Goal: Information Seeking & Learning: Understand process/instructions

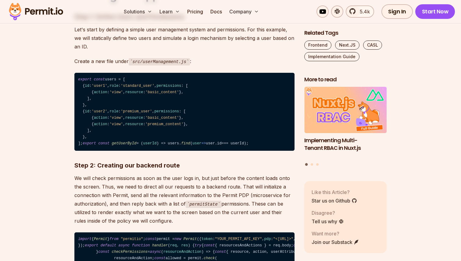
scroll to position [781, 0]
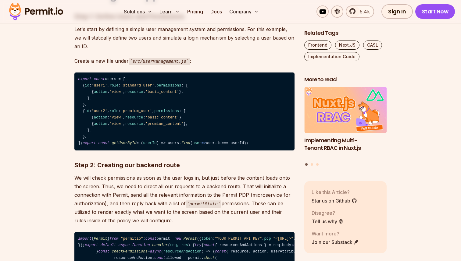
drag, startPoint x: 119, startPoint y: 97, endPoint x: 132, endPoint y: 112, distance: 19.9
click at [131, 111] on code "export const users = [ { id : 'user1' , role : 'standard_user' , permissions : …" at bounding box center [184, 112] width 220 height 78
click at [132, 113] on code "export const users = [ { id : 'user1' , role : 'standard_user' , permissions : …" at bounding box center [184, 112] width 220 height 78
drag, startPoint x: 90, startPoint y: 102, endPoint x: 203, endPoint y: 99, distance: 113.5
click at [203, 99] on code "export const users = [ { id : 'user1' , role : 'standard_user' , permissions : …" at bounding box center [184, 112] width 220 height 78
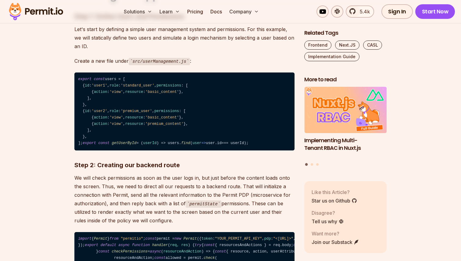
click at [204, 106] on code "export const users = [ { id : 'user1' , role : 'standard_user' , permissions : …" at bounding box center [184, 112] width 220 height 78
drag, startPoint x: 110, startPoint y: 149, endPoint x: 149, endPoint y: 152, distance: 39.5
click at [149, 151] on code "export const users = [ { id : 'user1' , role : 'standard_user' , permissions : …" at bounding box center [184, 112] width 220 height 78
click at [153, 151] on code "export const users = [ { id : 'user1' , role : 'standard_user' , permissions : …" at bounding box center [184, 112] width 220 height 78
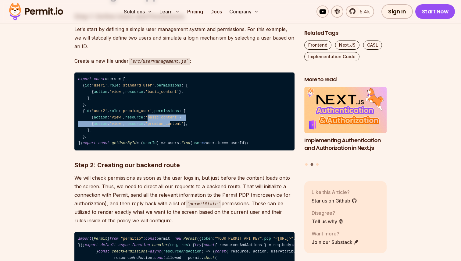
drag, startPoint x: 158, startPoint y: 149, endPoint x: 180, endPoint y: 156, distance: 23.6
click at [179, 151] on code "export const users = [ { id : 'user1' , role : 'standard_user' , permissions : …" at bounding box center [184, 112] width 220 height 78
click at [180, 151] on code "export const users = [ { id : 'user1' , role : 'standard_user' , permissions : …" at bounding box center [184, 112] width 220 height 78
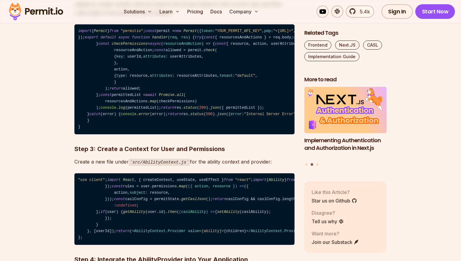
scroll to position [990, 0]
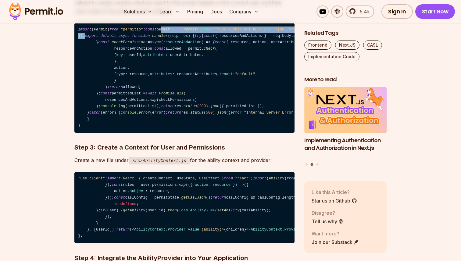
drag, startPoint x: 93, startPoint y: 92, endPoint x: 131, endPoint y: 112, distance: 42.8
click at [131, 112] on code "import { Permit } from "permitio" ; const permit = new Permit ({ token : "YOUR_…" at bounding box center [184, 78] width 220 height 110
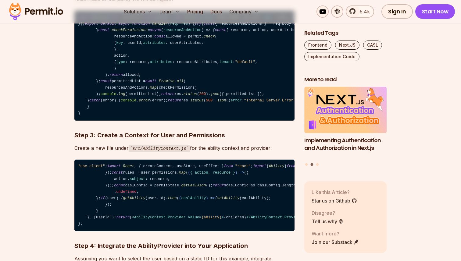
scroll to position [1003, 0]
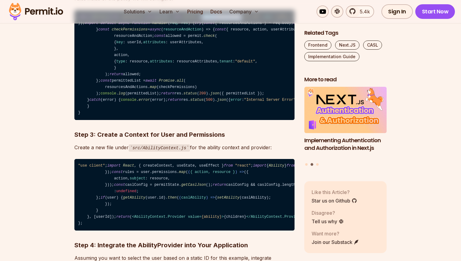
drag, startPoint x: 88, startPoint y: 86, endPoint x: 131, endPoint y: 82, distance: 43.9
click at [131, 82] on code "import { Permit } from "permitio" ; const permit = new Permit ({ token : "YOUR_…" at bounding box center [184, 65] width 220 height 110
click at [273, 19] on span ""<[URL]>"" at bounding box center [283, 17] width 20 height 4
drag, startPoint x: 88, startPoint y: 91, endPoint x: 168, endPoint y: 90, distance: 80.5
click at [168, 90] on code "import { Permit } from "permitio" ; const permit = new Permit ({ token : "YOUR_…" at bounding box center [184, 65] width 220 height 110
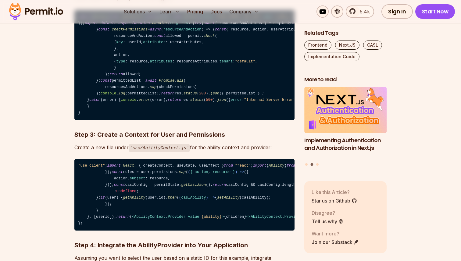
click at [170, 25] on span "req, res" at bounding box center [179, 23] width 18 height 4
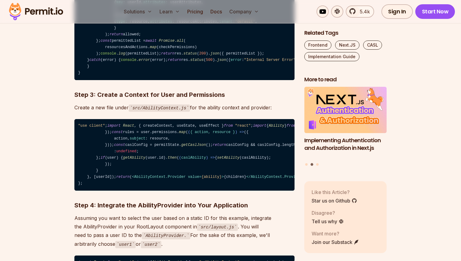
scroll to position [1044, 0]
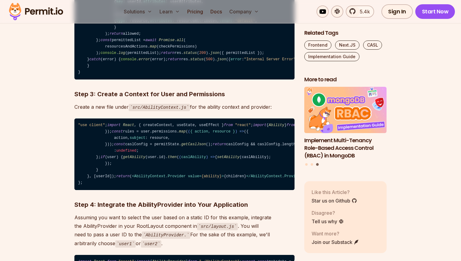
drag, startPoint x: 113, startPoint y: 82, endPoint x: 167, endPoint y: 77, distance: 53.6
click at [167, 77] on code "import { Permit } from "permitio" ; const permit = new Permit ({ token : "YOUR_…" at bounding box center [184, 24] width 220 height 110
click at [171, 80] on code "import { Permit } from "permitio" ; const permit = new Permit ({ token : "YOUR_…" at bounding box center [184, 24] width 220 height 110
drag, startPoint x: 134, startPoint y: 81, endPoint x: 163, endPoint y: 82, distance: 29.3
click at [159, 80] on code "import { Permit } from "permitio" ; const permit = new Permit ({ token : "YOUR_…" at bounding box center [184, 24] width 220 height 110
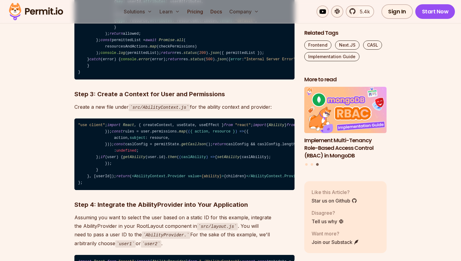
click at [160, 80] on code "import { Permit } from "permitio" ; const permit = new Permit ({ token : "YOUR_…" at bounding box center [184, 24] width 220 height 110
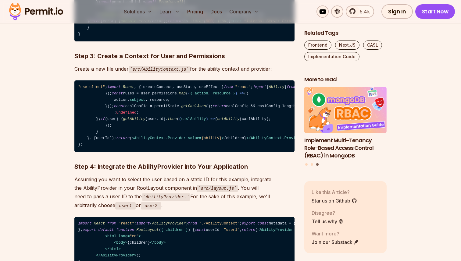
scroll to position [1083, 0]
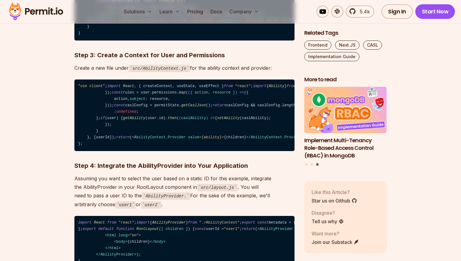
drag, startPoint x: 126, startPoint y: 94, endPoint x: 173, endPoint y: 104, distance: 48.0
drag, startPoint x: 122, startPoint y: 97, endPoint x: 190, endPoint y: 100, distance: 68.1
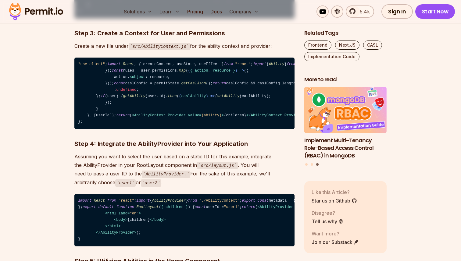
scroll to position [1105, 0]
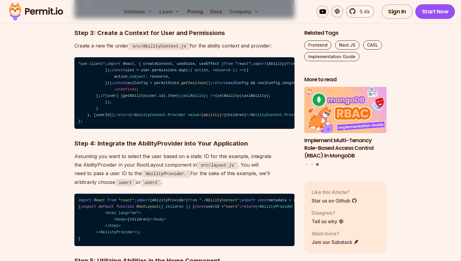
drag, startPoint x: 118, startPoint y: 92, endPoint x: 140, endPoint y: 94, distance: 22.0
drag, startPoint x: 119, startPoint y: 105, endPoint x: 159, endPoint y: 105, distance: 39.7
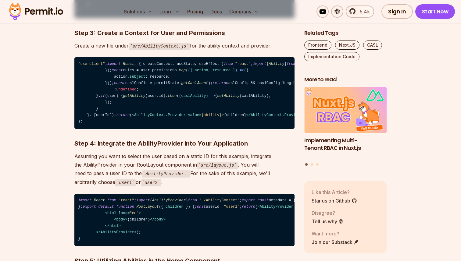
drag, startPoint x: 146, startPoint y: 111, endPoint x: 199, endPoint y: 114, distance: 53.5
drag, startPoint x: 148, startPoint y: 145, endPoint x: 199, endPoint y: 156, distance: 51.9
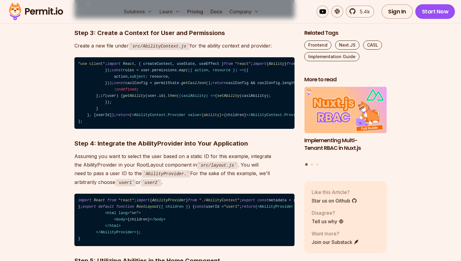
drag, startPoint x: 127, startPoint y: 151, endPoint x: 170, endPoint y: 151, distance: 43.0
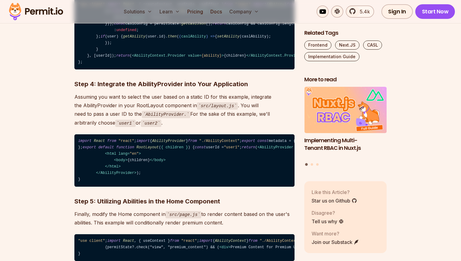
scroll to position [1167, 0]
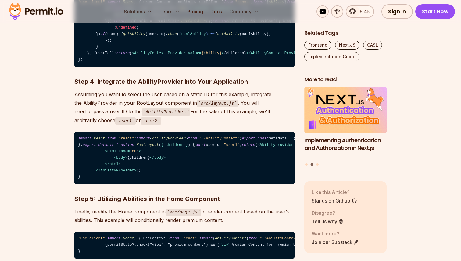
drag, startPoint x: 103, startPoint y: 140, endPoint x: 193, endPoint y: 141, distance: 90.0
drag, startPoint x: 146, startPoint y: 171, endPoint x: 198, endPoint y: 168, distance: 52.2
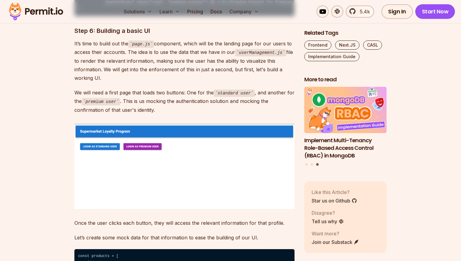
scroll to position [1413, 0]
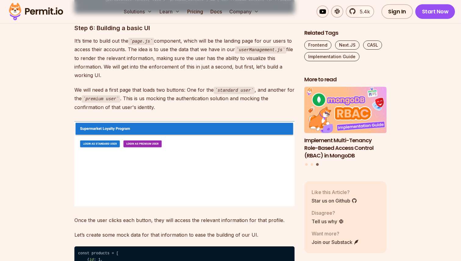
drag, startPoint x: 112, startPoint y: 74, endPoint x: 218, endPoint y: 71, distance: 105.6
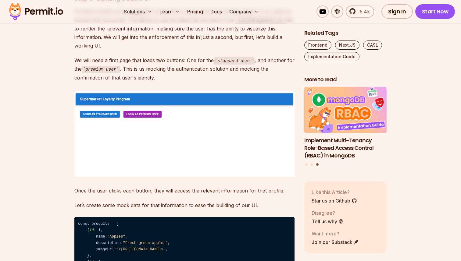
scroll to position [1444, 0]
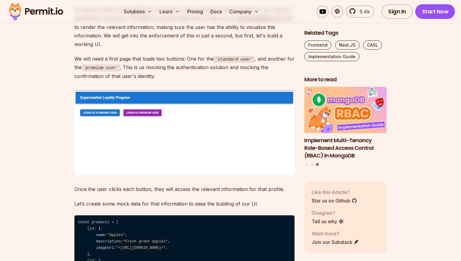
drag, startPoint x: 92, startPoint y: 63, endPoint x: 181, endPoint y: 62, distance: 88.8
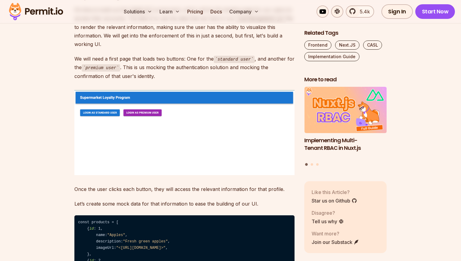
drag, startPoint x: 98, startPoint y: 81, endPoint x: 136, endPoint y: 101, distance: 42.7
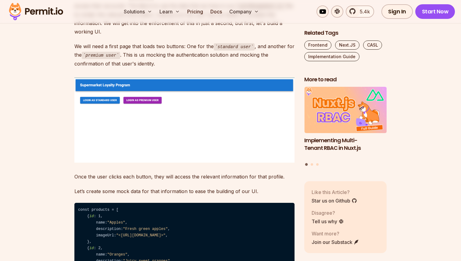
scroll to position [1457, 0]
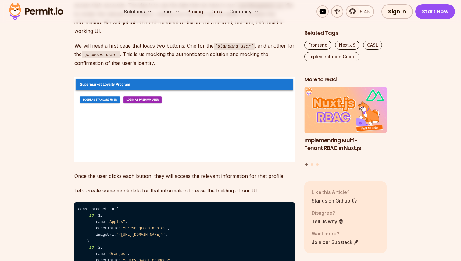
drag, startPoint x: 107, startPoint y: 73, endPoint x: 162, endPoint y: 74, distance: 54.6
drag, startPoint x: 112, startPoint y: 81, endPoint x: 198, endPoint y: 81, distance: 86.3
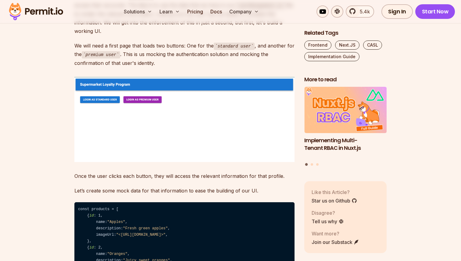
drag, startPoint x: 103, startPoint y: 102, endPoint x: 164, endPoint y: 123, distance: 64.5
drag, startPoint x: 121, startPoint y: 106, endPoint x: 160, endPoint y: 116, distance: 40.3
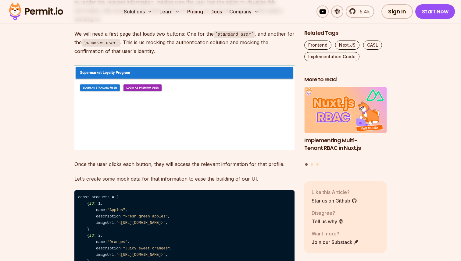
scroll to position [1469, 0]
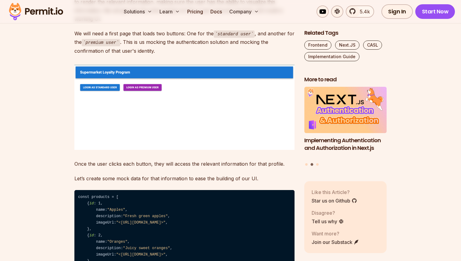
drag, startPoint x: 230, startPoint y: 119, endPoint x: 102, endPoint y: 114, distance: 128.2
drag, startPoint x: 102, startPoint y: 130, endPoint x: 156, endPoint y: 150, distance: 57.5
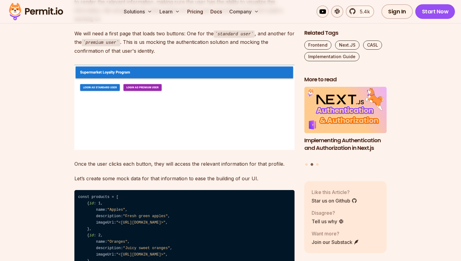
drag, startPoint x: 110, startPoint y: 138, endPoint x: 177, endPoint y: 139, distance: 66.8
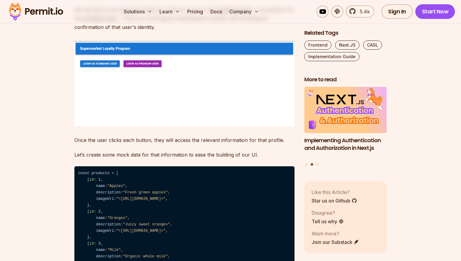
scroll to position [1493, 0]
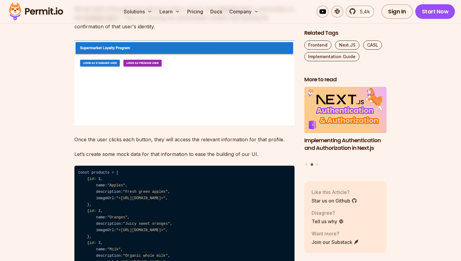
drag, startPoint x: 114, startPoint y: 145, endPoint x: 160, endPoint y: 163, distance: 49.3
drag, startPoint x: 110, startPoint y: 153, endPoint x: 186, endPoint y: 155, distance: 75.7
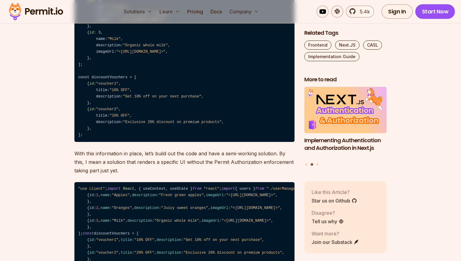
scroll to position [1706, 0]
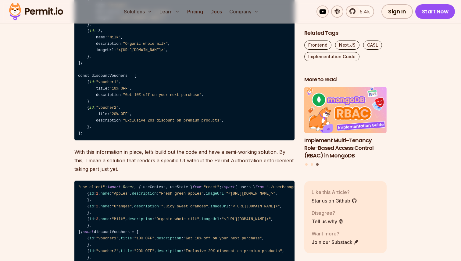
drag, startPoint x: 99, startPoint y: 160, endPoint x: 165, endPoint y: 185, distance: 70.1
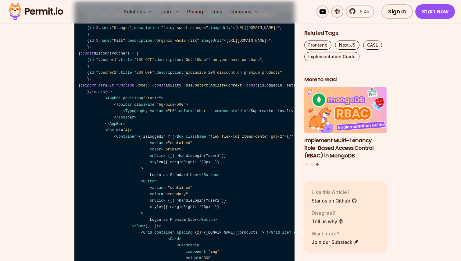
scroll to position [1884, 0]
drag, startPoint x: 117, startPoint y: 120, endPoint x: 188, endPoint y: 122, distance: 70.5
drag, startPoint x: 106, startPoint y: 145, endPoint x: 150, endPoint y: 146, distance: 44.2
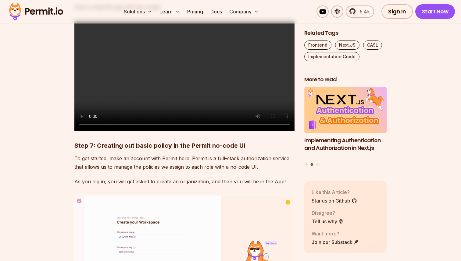
scroll to position [2316, 0]
